Goal: Task Accomplishment & Management: Use online tool/utility

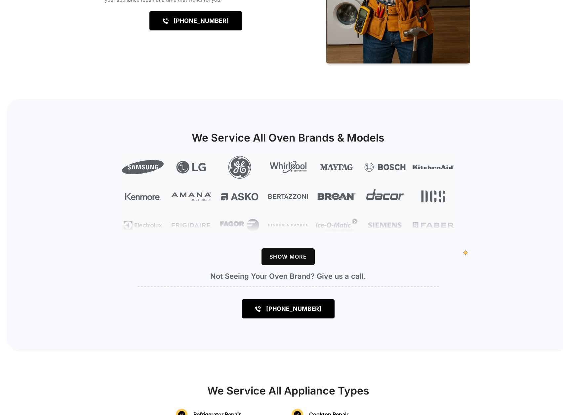
scroll to position [430, 0]
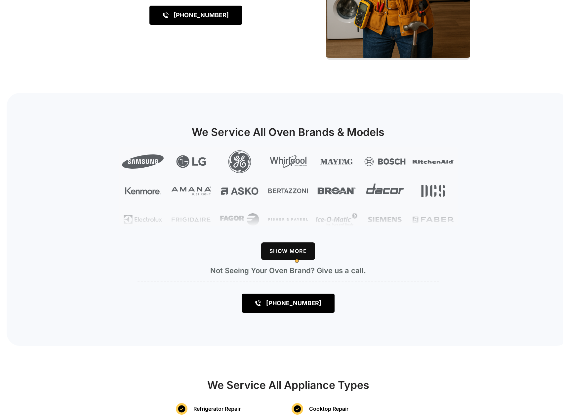
click at [304, 256] on button "Show More" at bounding box center [287, 251] width 53 height 17
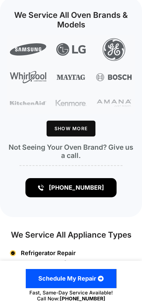
scroll to position [339, 0]
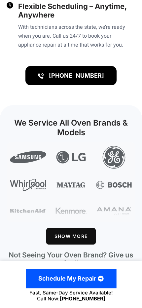
click at [79, 232] on button "Show More" at bounding box center [71, 236] width 49 height 16
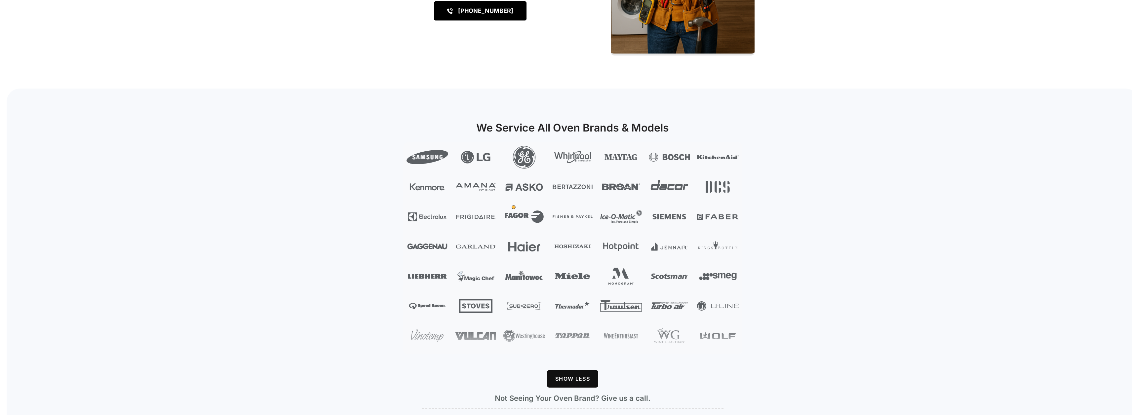
scroll to position [433, 0]
click at [262, 248] on div "We Service All Oven Brands & Models" at bounding box center [573, 281] width 1132 height 385
